Goal: Contribute content: Add original content to the website for others to see

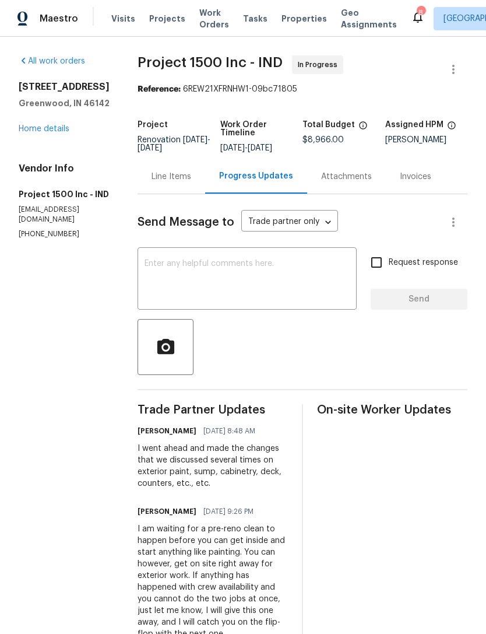
click at [264, 251] on div "x ​" at bounding box center [247, 279] width 219 height 59
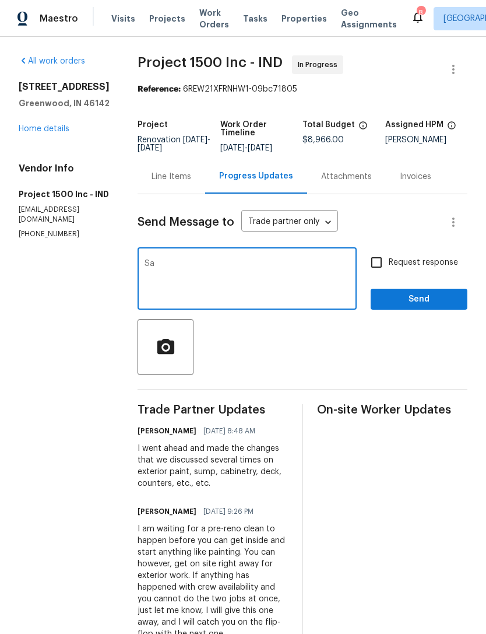
type textarea "S"
click at [295, 21] on span "Properties" at bounding box center [304, 19] width 45 height 12
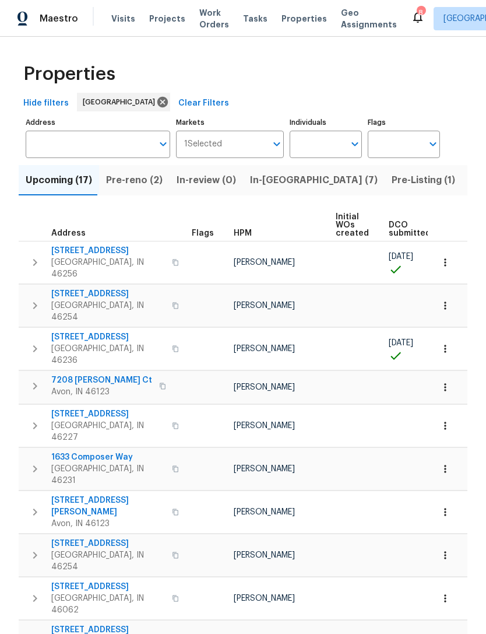
click at [64, 142] on input "Address" at bounding box center [89, 144] width 127 height 27
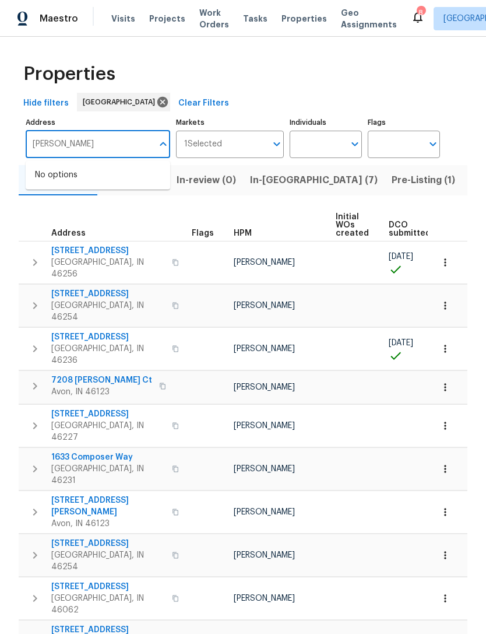
type input "[PERSON_NAME] forge"
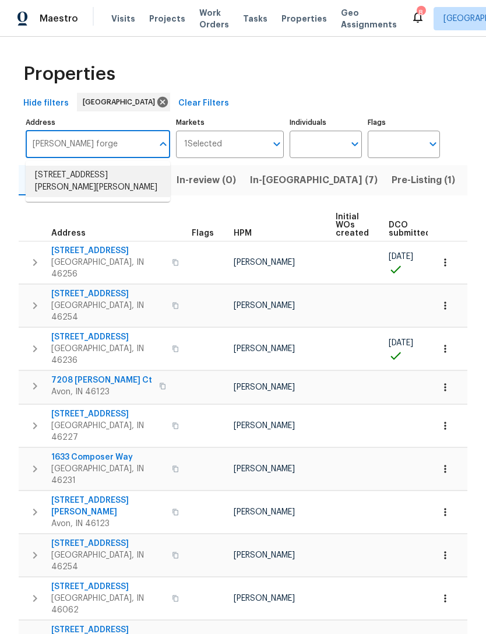
click at [55, 185] on li "[STREET_ADDRESS][PERSON_NAME][PERSON_NAME]" at bounding box center [98, 181] width 145 height 31
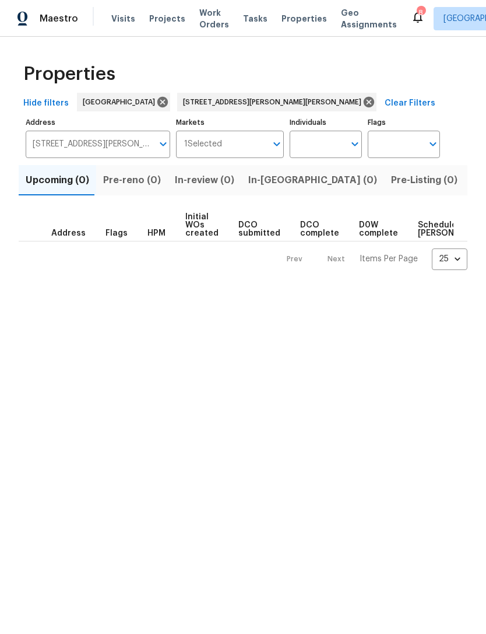
click at [472, 181] on span "Listed (1)" at bounding box center [493, 180] width 42 height 16
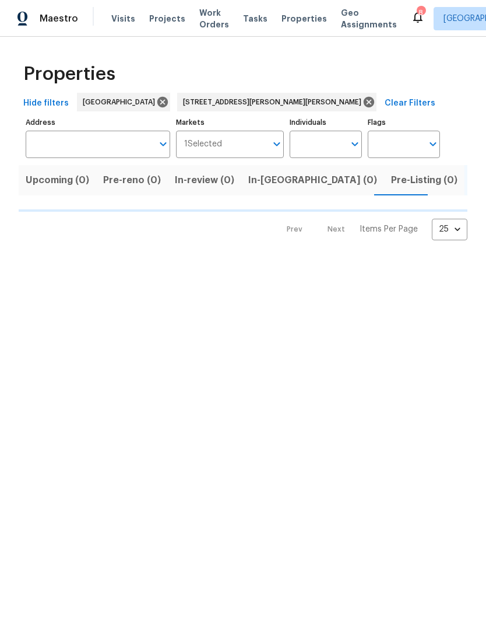
type input "[STREET_ADDRESS][PERSON_NAME][PERSON_NAME]"
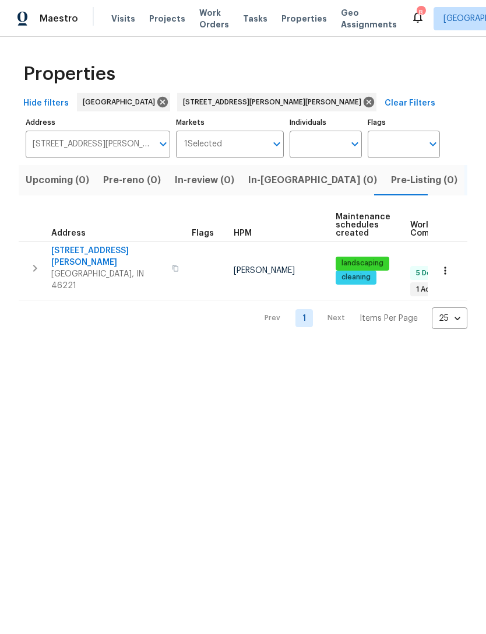
click at [75, 255] on span "[STREET_ADDRESS][PERSON_NAME]" at bounding box center [108, 256] width 114 height 23
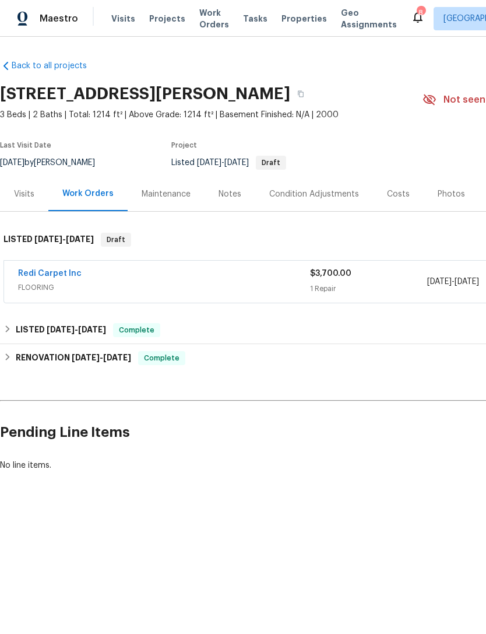
click at [225, 199] on div "Notes" at bounding box center [230, 194] width 23 height 12
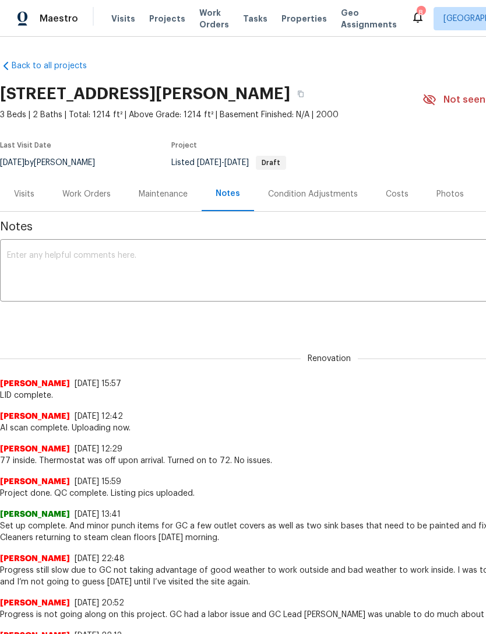
click at [20, 251] on textarea at bounding box center [329, 271] width 645 height 41
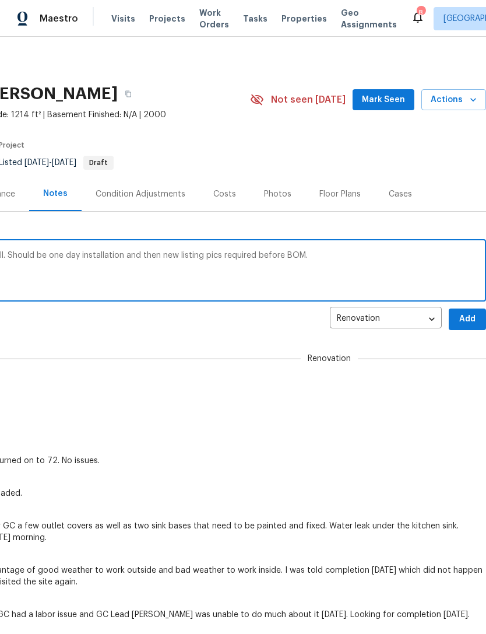
scroll to position [0, 173]
type textarea "Home TOMd as of tomorrow for flooring install. Should be one day installation a…"
click at [468, 317] on span "Add" at bounding box center [467, 319] width 19 height 15
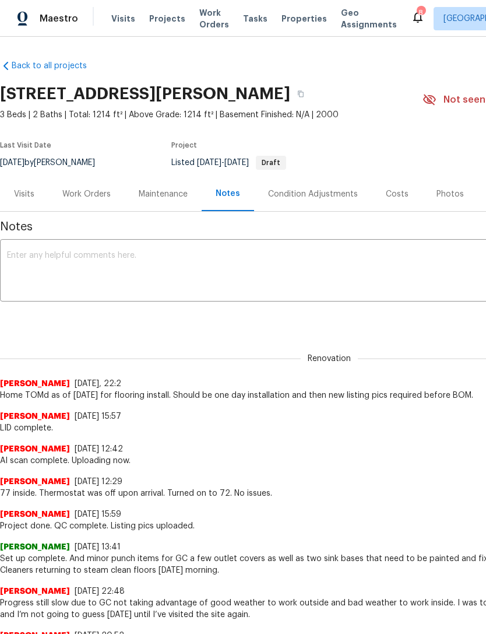
scroll to position [0, 0]
